Goal: Transaction & Acquisition: Book appointment/travel/reservation

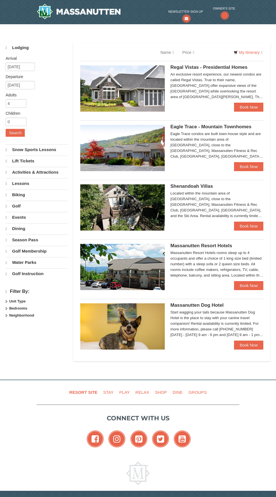
select select "10"
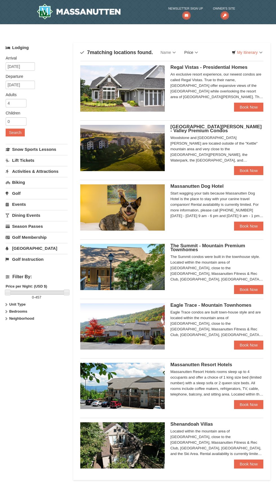
click at [190, 49] on link "Price" at bounding box center [191, 52] width 22 height 11
click at [220, 58] on div at bounding box center [138, 248] width 276 height 497
click at [195, 50] on link "Price" at bounding box center [191, 52] width 22 height 11
click at [210, 61] on link "Price (Low to High)" at bounding box center [202, 63] width 45 height 7
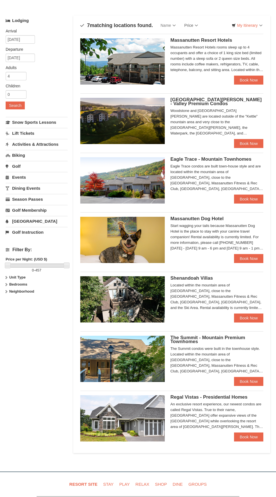
scroll to position [40, 0]
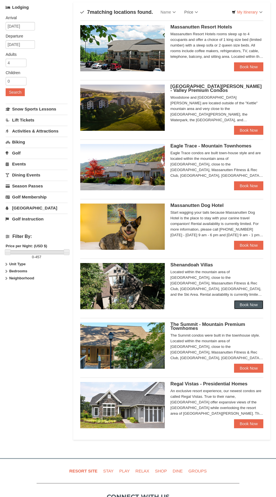
click at [246, 307] on link "Book Now" at bounding box center [248, 304] width 29 height 9
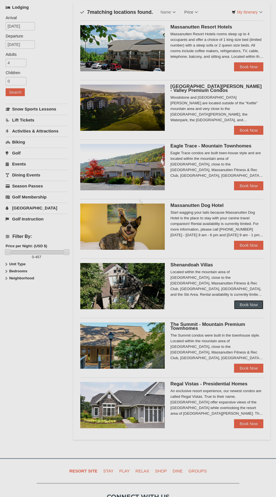
scroll to position [83, 0]
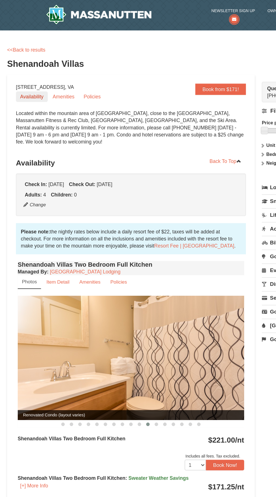
click at [23, 77] on link "Availability" at bounding box center [25, 77] width 25 height 8
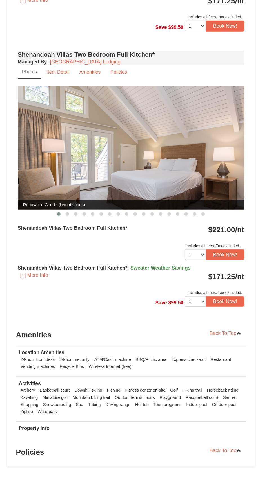
scroll to position [582, 0]
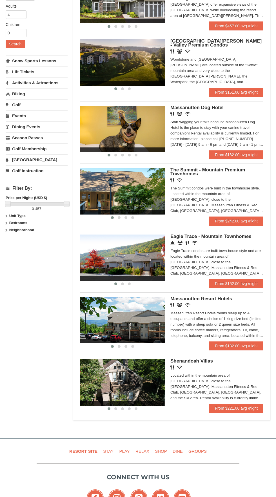
scroll to position [93, 0]
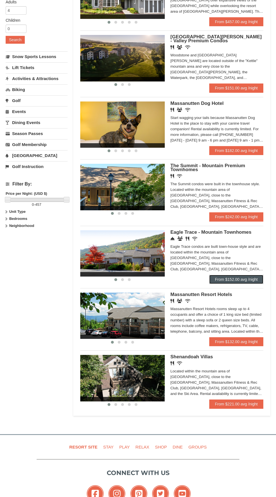
click at [250, 282] on link "From $152.00 avg /night" at bounding box center [236, 279] width 54 height 9
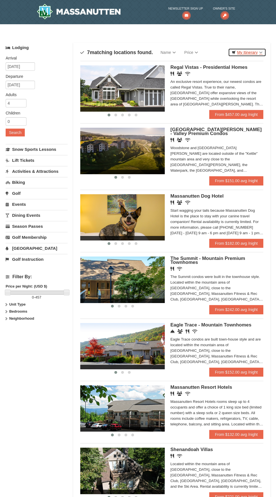
click at [255, 53] on link "My Itinerary" at bounding box center [247, 52] width 38 height 8
click at [147, 107] on div at bounding box center [138, 248] width 276 height 497
click at [198, 53] on link "Price" at bounding box center [191, 52] width 22 height 11
click at [221, 64] on link "Price (Low to High)" at bounding box center [202, 63] width 45 height 7
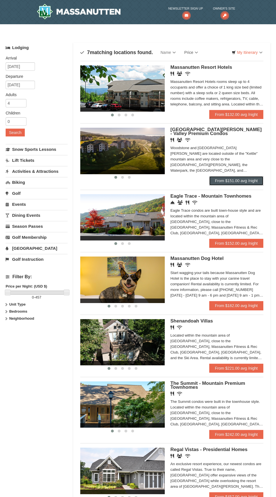
click at [245, 179] on link "From $151.00 avg /night" at bounding box center [236, 180] width 54 height 9
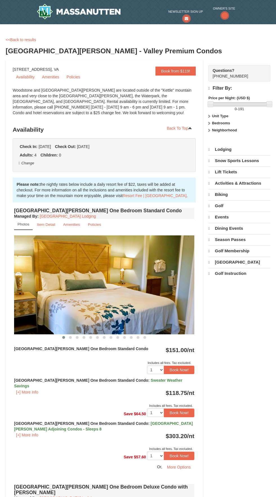
select select "10"
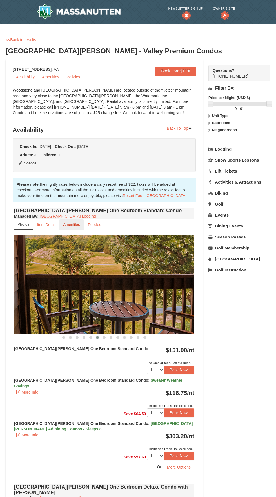
click at [75, 224] on small "Amenities" at bounding box center [71, 224] width 17 height 4
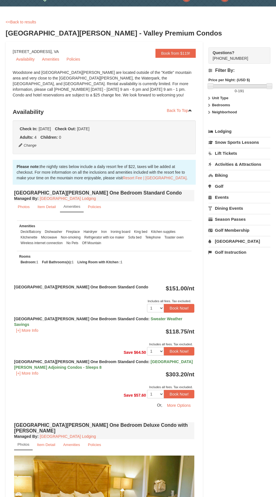
scroll to position [18, 0]
click at [83, 284] on strong "[GEOGRAPHIC_DATA][PERSON_NAME] One Bedroom Standard Condo" at bounding box center [81, 286] width 134 height 5
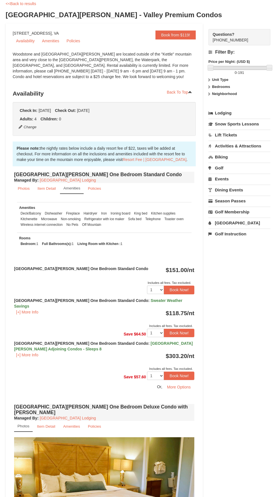
scroll to position [38, 0]
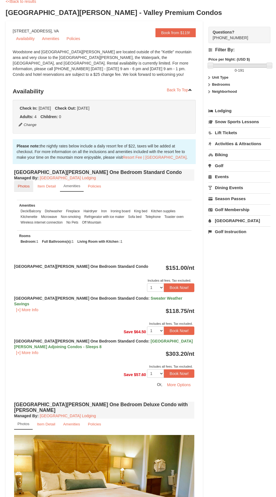
click at [31, 188] on link "Photos" at bounding box center [23, 186] width 19 height 11
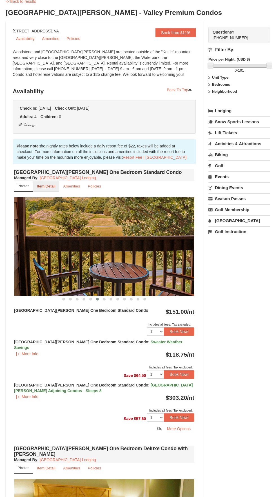
click at [49, 185] on small "Item Detail" at bounding box center [46, 186] width 18 height 4
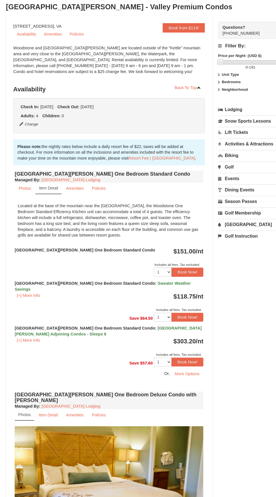
scroll to position [0, 0]
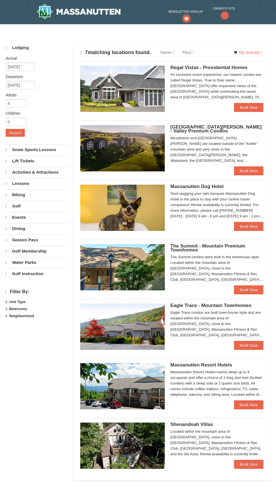
select select "10"
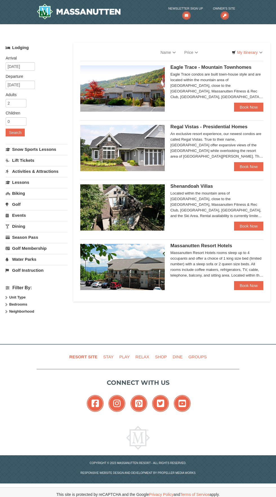
select select "10"
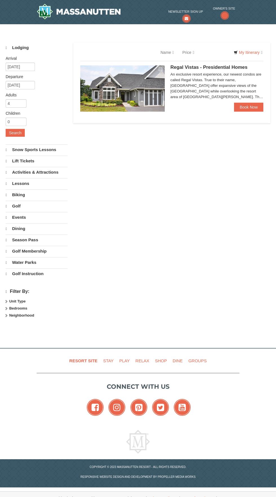
select select "10"
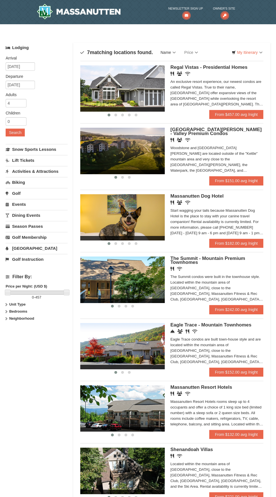
click at [166, 50] on link "Name" at bounding box center [168, 52] width 24 height 11
click at [192, 54] on div at bounding box center [138, 248] width 276 height 497
click at [198, 52] on link "Price" at bounding box center [191, 52] width 22 height 11
click at [214, 62] on link "Price (Low to High)" at bounding box center [202, 63] width 45 height 7
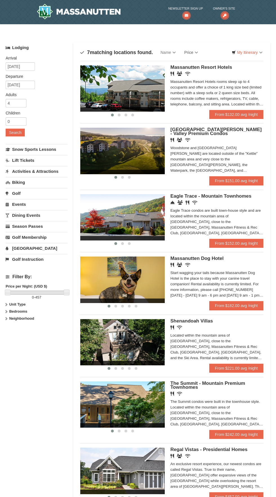
click at [190, 52] on link "Price" at bounding box center [191, 52] width 22 height 11
click at [211, 61] on link "Price (Low to High)" at bounding box center [202, 63] width 45 height 7
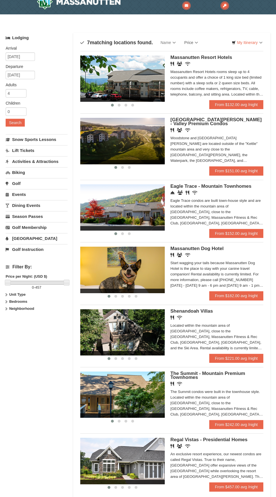
scroll to position [10, 0]
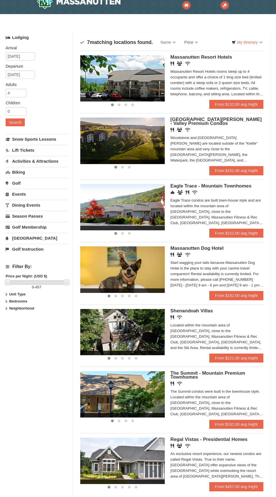
click at [261, 149] on div "Woodstone and [GEOGRAPHIC_DATA][PERSON_NAME] are located outside of the "Kettle…" at bounding box center [216, 149] width 93 height 28
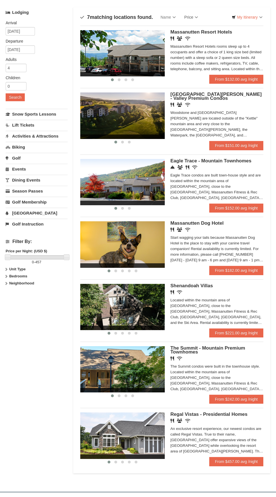
scroll to position [53, 0]
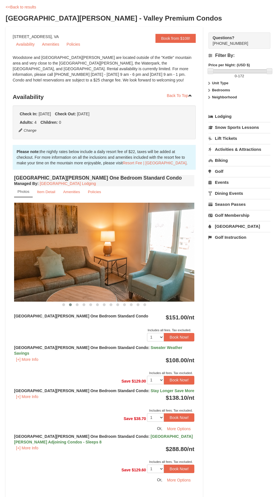
click at [96, 268] on img at bounding box center [104, 252] width 180 height 99
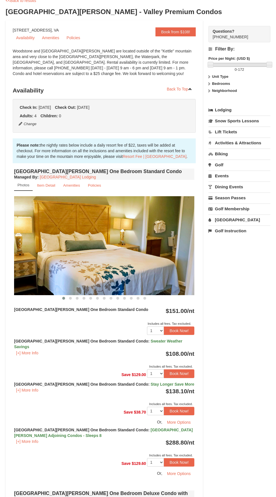
scroll to position [40, 0]
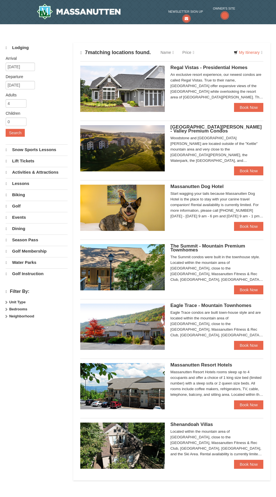
select select "10"
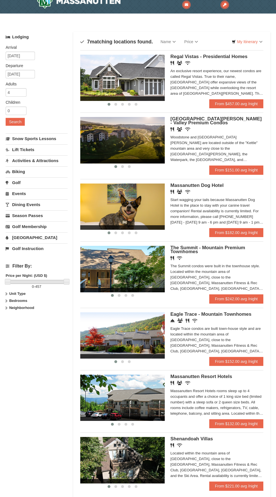
scroll to position [10, 0]
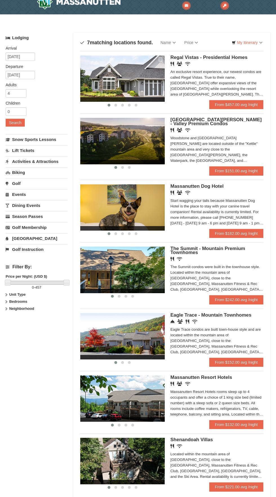
click at [131, 153] on img at bounding box center [122, 141] width 84 height 46
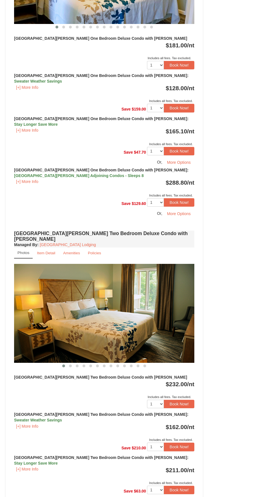
scroll to position [638, 0]
click at [26, 422] on button "[+] More Info" at bounding box center [27, 425] width 26 height 6
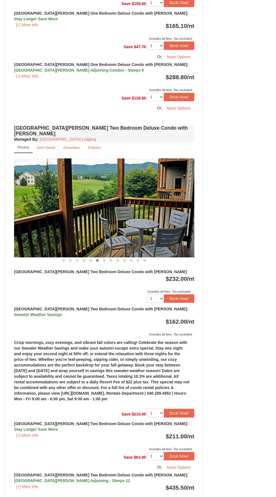
scroll to position [740, 0]
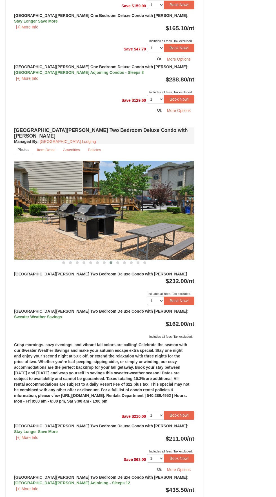
click at [21, 147] on small "Photos" at bounding box center [23, 149] width 12 height 4
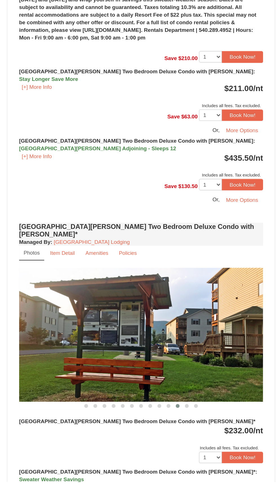
scroll to position [979, 0]
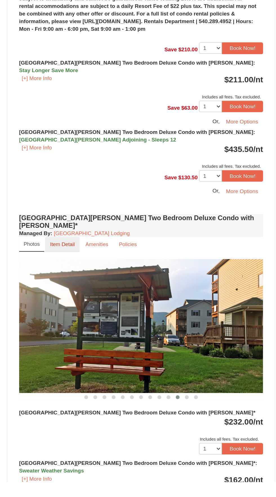
click at [56, 316] on link "Item Detail" at bounding box center [46, 321] width 26 height 11
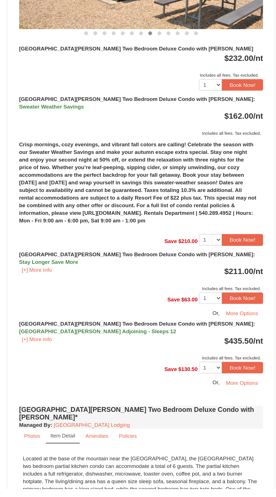
scroll to position [855, 0]
